Goal: Check status: Check status

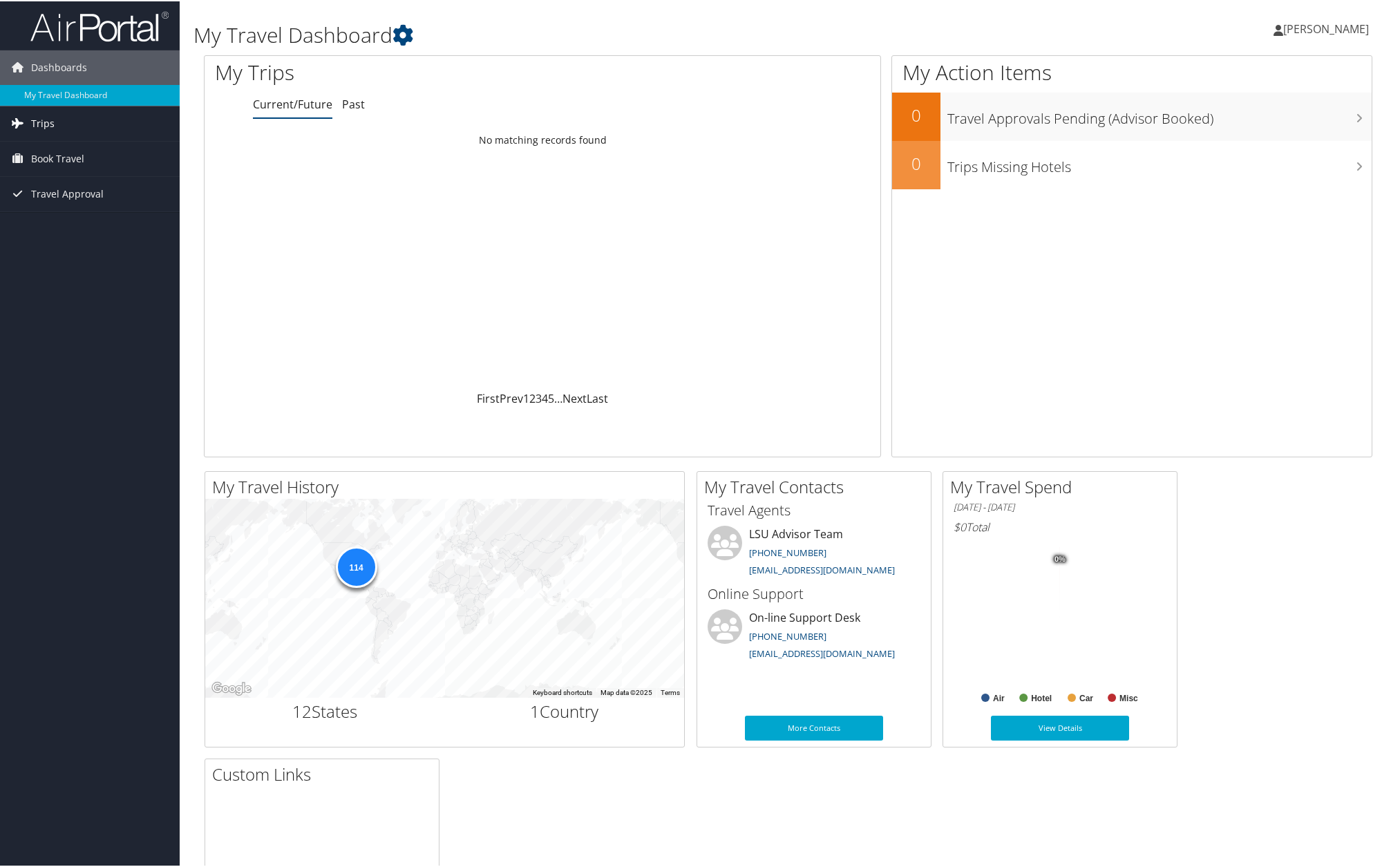
click at [44, 122] on span "Trips" at bounding box center [42, 122] width 23 height 35
drag, startPoint x: 97, startPoint y: 148, endPoint x: 163, endPoint y: 165, distance: 68.6
click at [97, 147] on link "Current/Future Trips" at bounding box center [90, 150] width 180 height 21
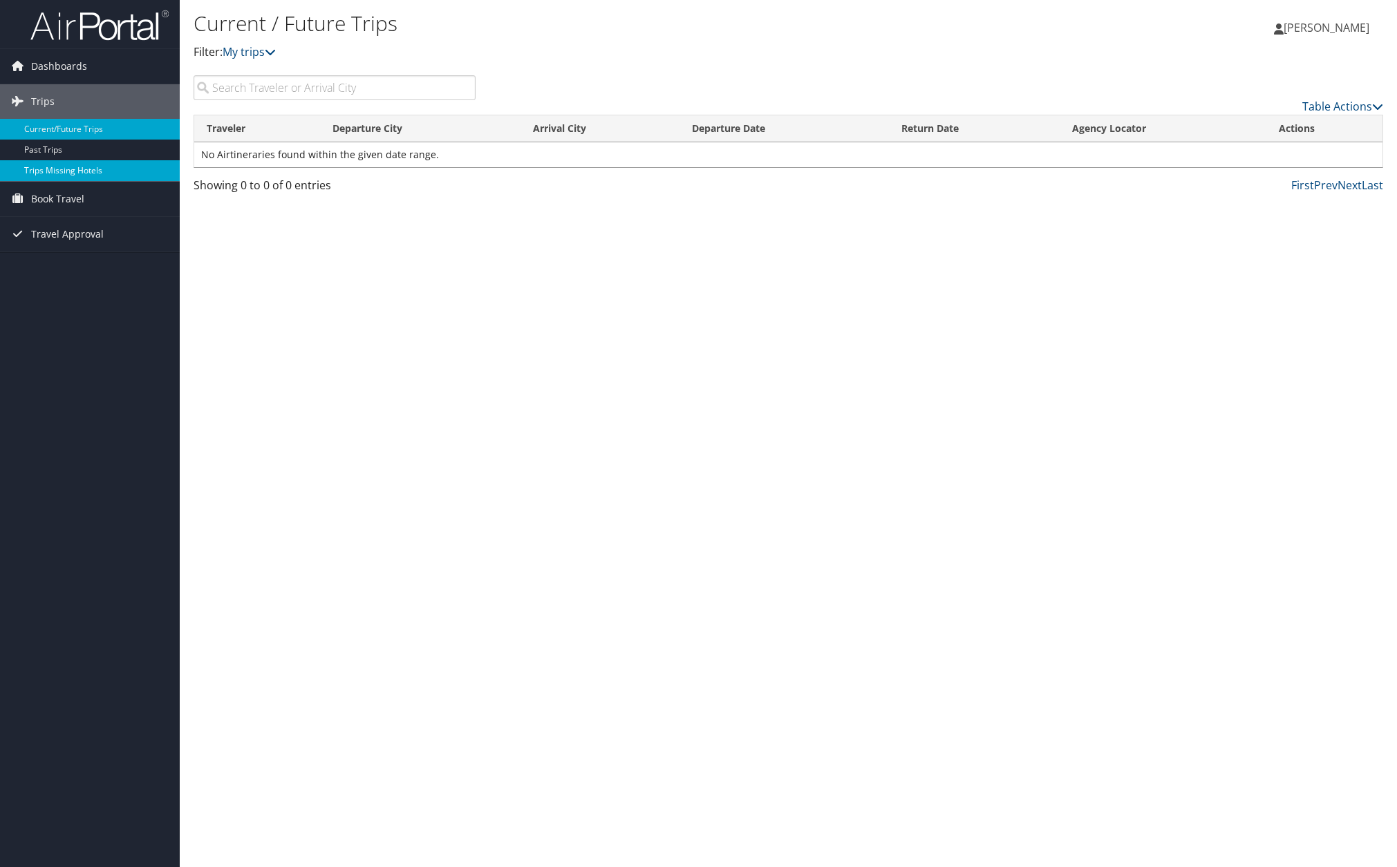
click at [74, 169] on link "Trips Missing Hotels" at bounding box center [90, 170] width 180 height 21
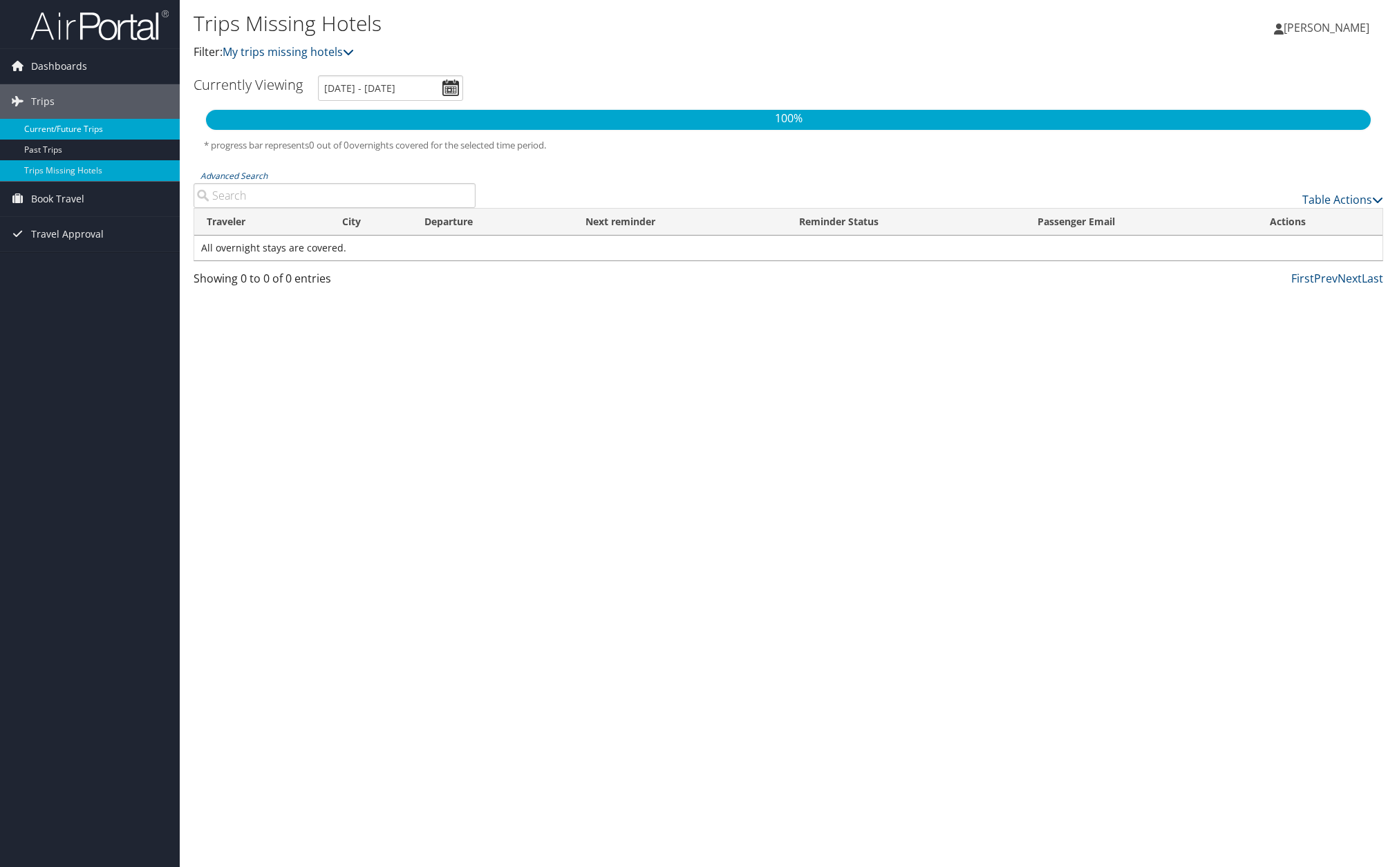
click at [67, 128] on link "Current/Future Trips" at bounding box center [90, 129] width 180 height 21
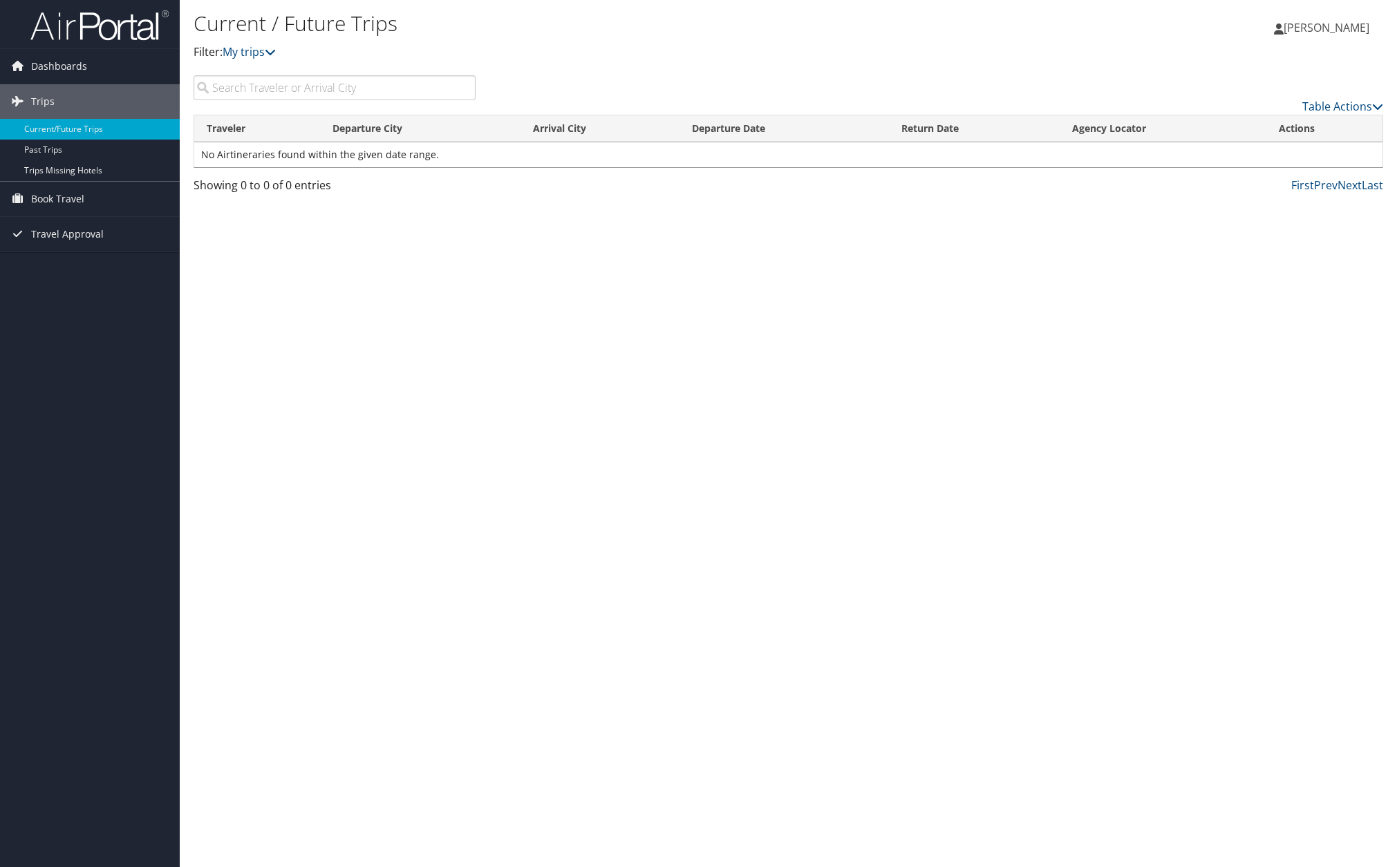
click at [350, 131] on th "Departure City" at bounding box center [420, 128] width 200 height 27
click at [274, 87] on input "search" at bounding box center [335, 87] width 282 height 25
drag, startPoint x: 330, startPoint y: 88, endPoint x: 196, endPoint y: 80, distance: 133.6
click at [200, 81] on input "john michael desmond" at bounding box center [335, 87] width 282 height 25
type input "btr"
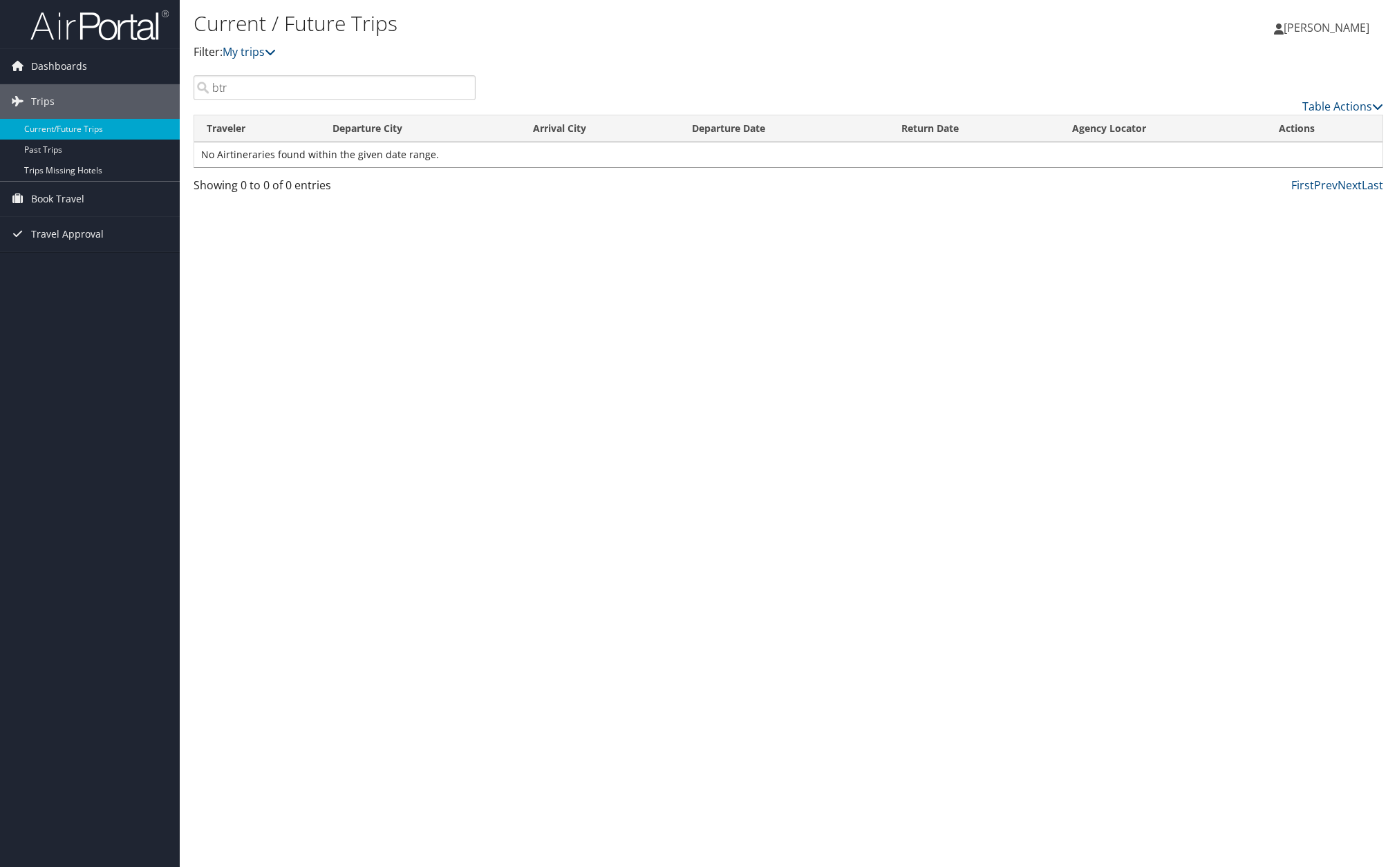
drag, startPoint x: 366, startPoint y: 129, endPoint x: 598, endPoint y: 144, distance: 232.7
click at [367, 129] on th "Departure City" at bounding box center [420, 128] width 200 height 27
click at [409, 88] on input "btr" at bounding box center [335, 87] width 282 height 25
click at [461, 84] on input "btr" at bounding box center [335, 87] width 282 height 25
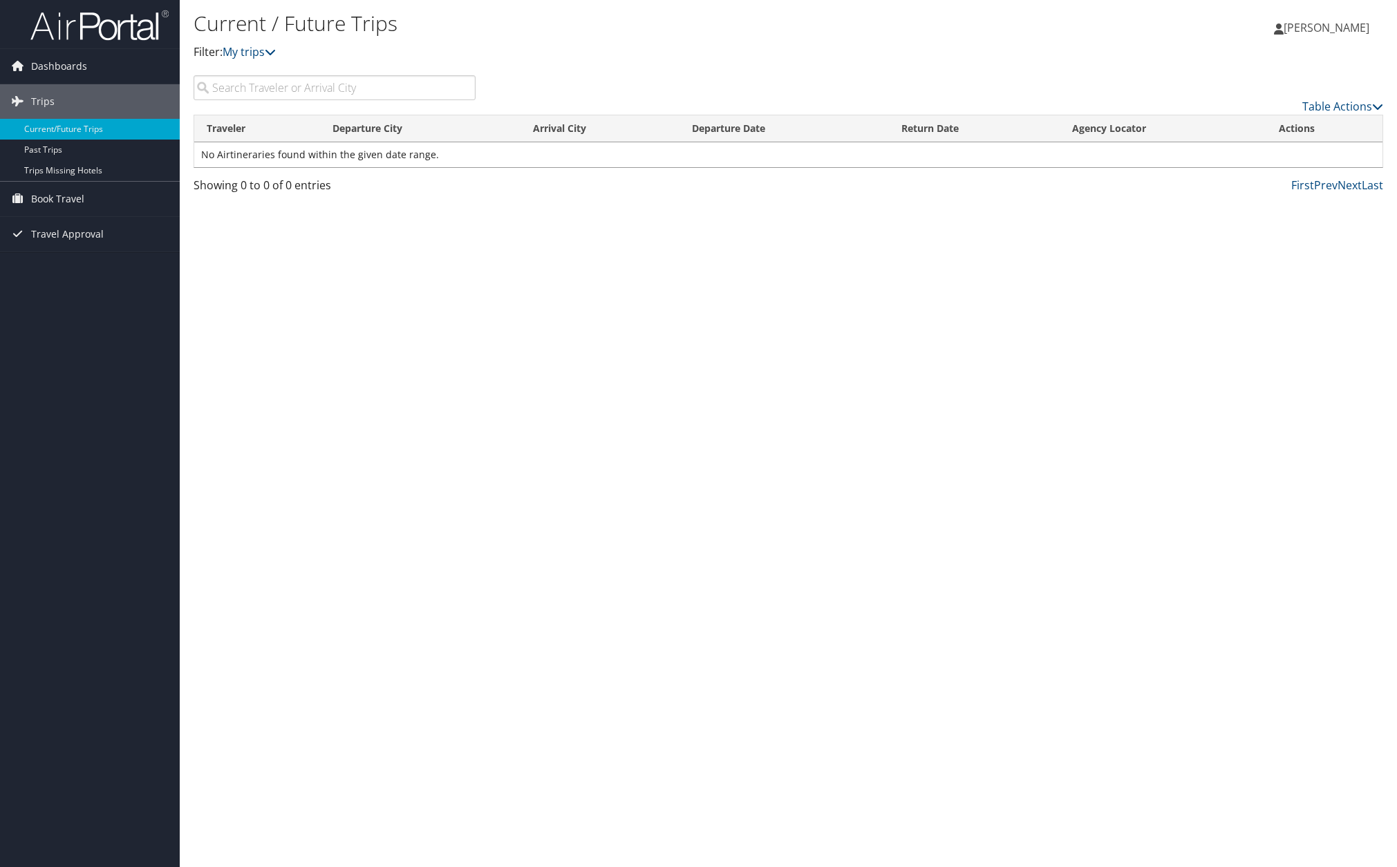
click at [338, 84] on input "search" at bounding box center [335, 87] width 282 height 25
type input "pit"
click at [543, 131] on th "Arrival City" at bounding box center [599, 128] width 159 height 27
click at [323, 84] on input "pit" at bounding box center [335, 87] width 282 height 25
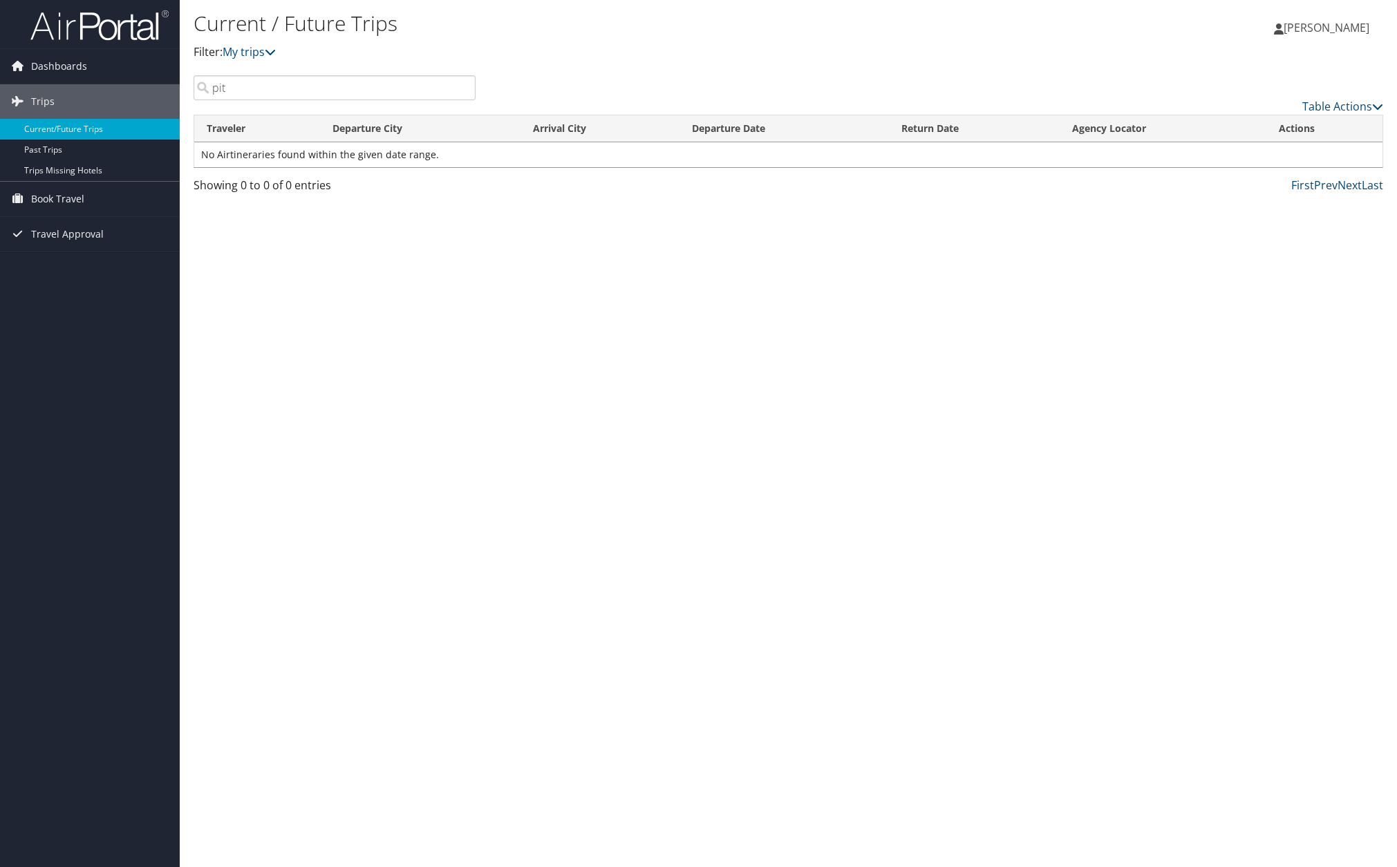
click at [509, 58] on p "Filter: My trips" at bounding box center [590, 53] width 793 height 18
drag, startPoint x: 57, startPoint y: 64, endPoint x: 202, endPoint y: 77, distance: 145.7
click at [57, 64] on span "Dashboards" at bounding box center [59, 66] width 56 height 35
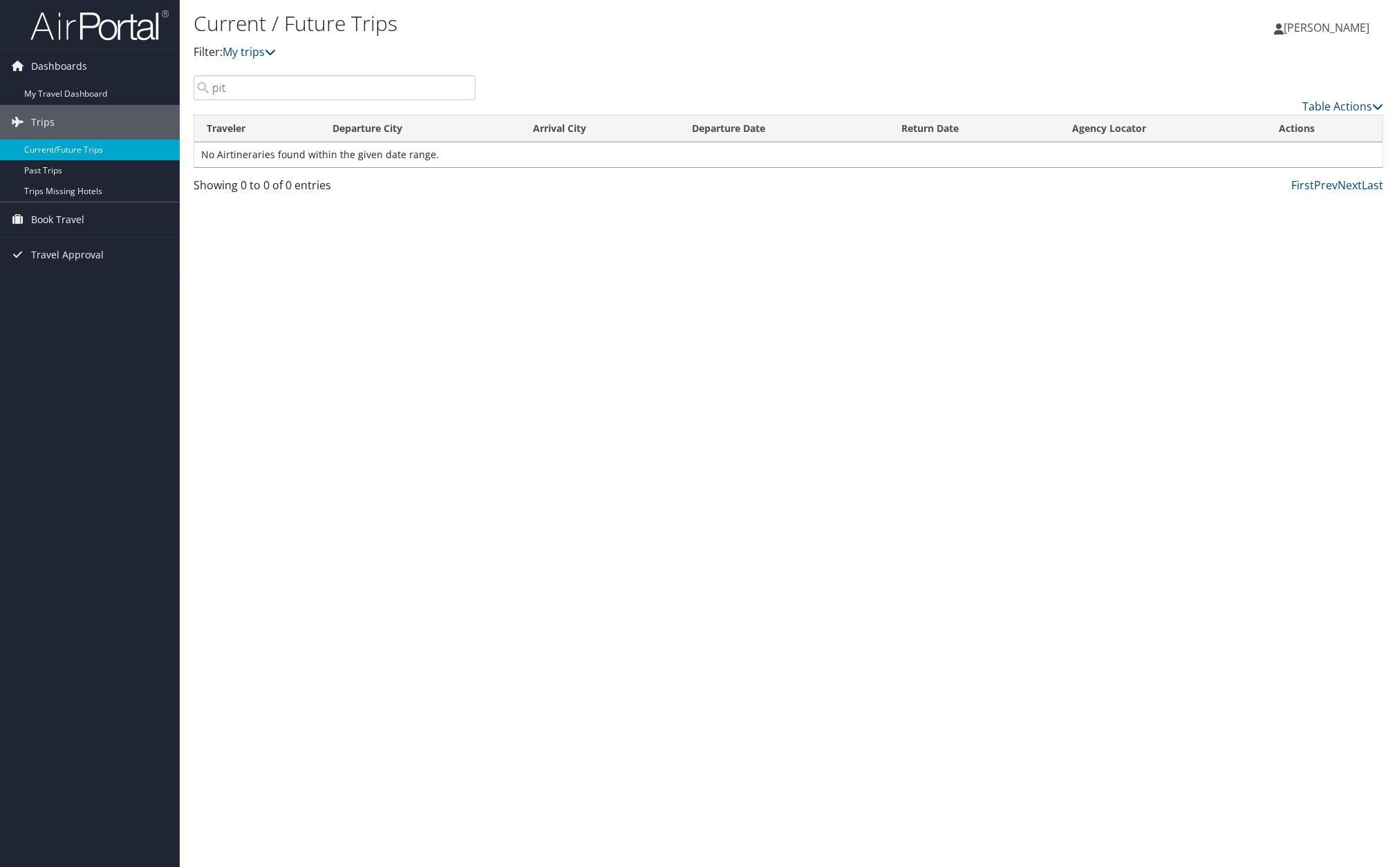
drag, startPoint x: 84, startPoint y: 93, endPoint x: 285, endPoint y: 102, distance: 201.3
click at [84, 93] on link "My Travel Dashboard" at bounding box center [90, 94] width 180 height 21
